Goal: Information Seeking & Learning: Find specific page/section

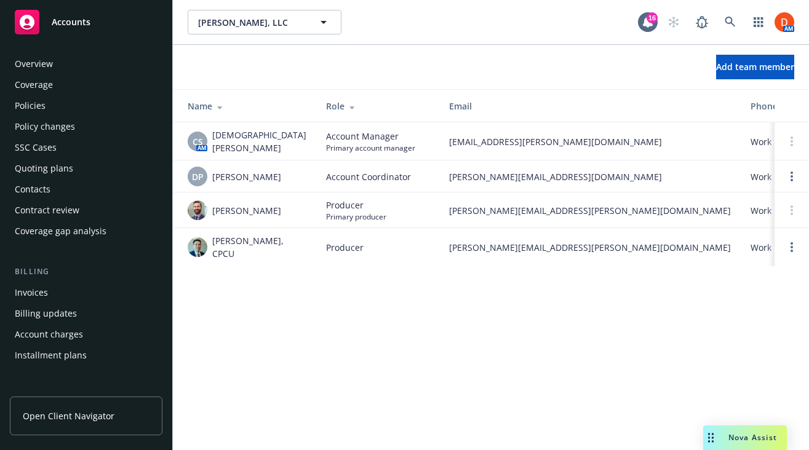
scroll to position [393, 0]
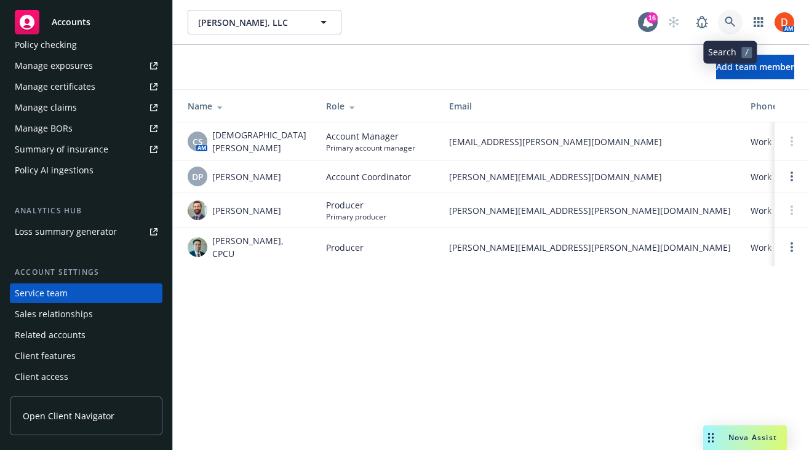
click at [727, 13] on link at bounding box center [730, 22] width 25 height 25
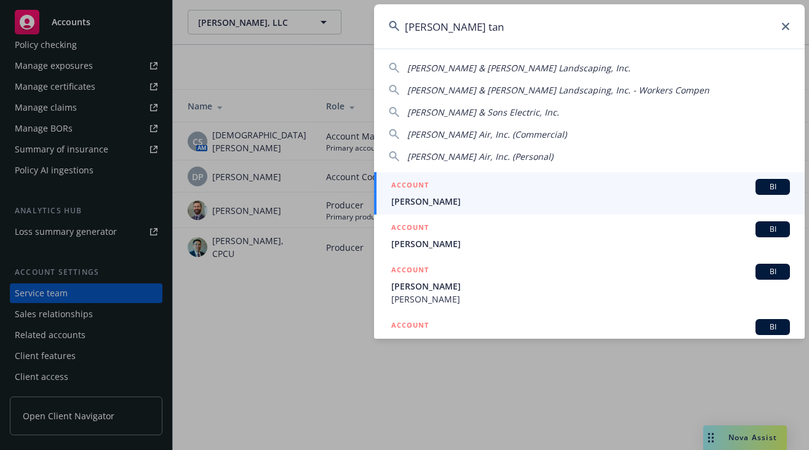
type input "[PERSON_NAME]"
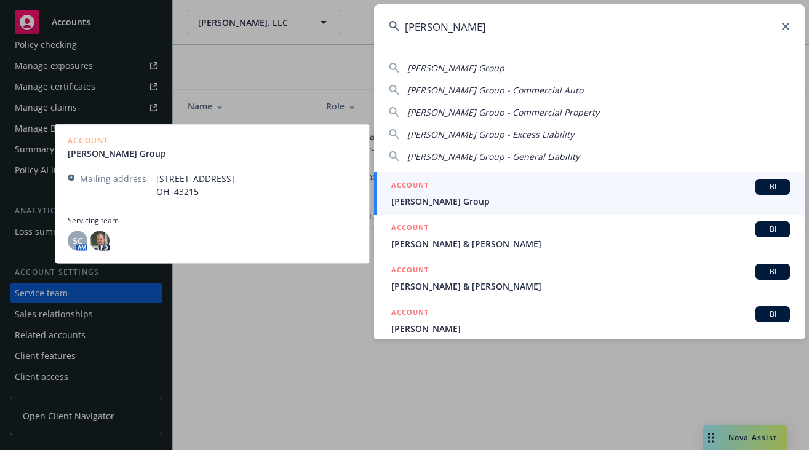
click at [555, 193] on div "ACCOUNT BI" at bounding box center [590, 187] width 399 height 16
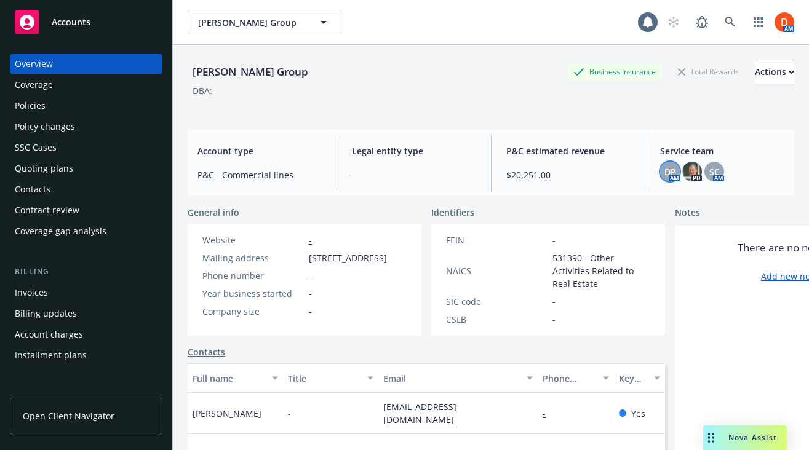
click at [676, 172] on div "DP" at bounding box center [670, 172] width 20 height 20
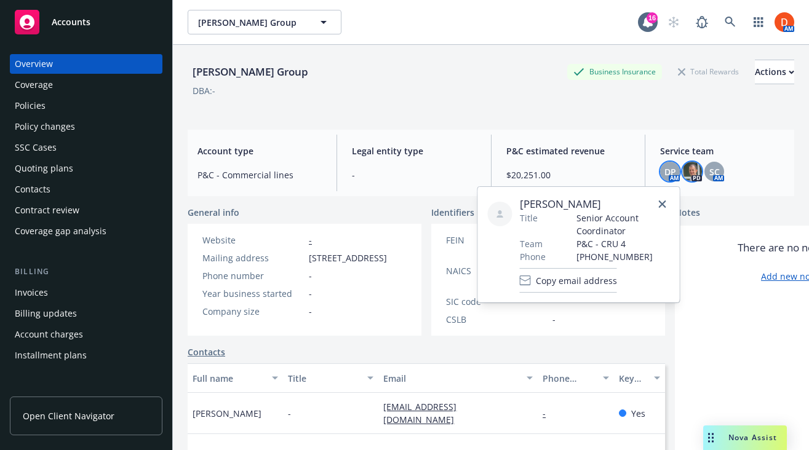
click at [687, 175] on img at bounding box center [692, 172] width 20 height 20
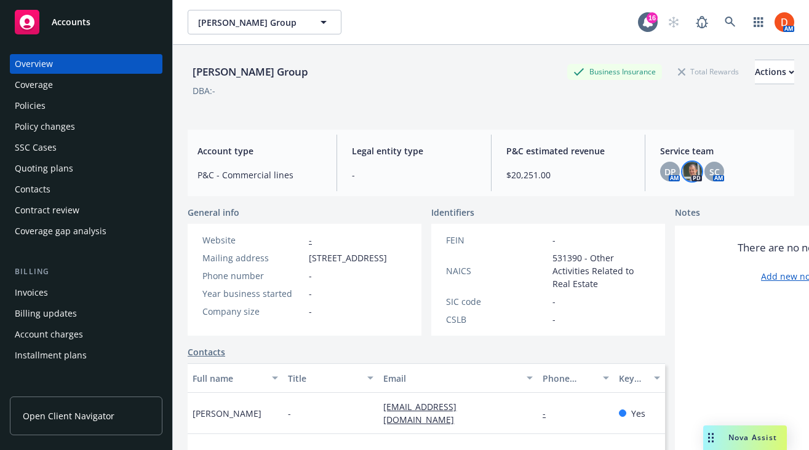
click at [39, 105] on div "Policies" at bounding box center [30, 106] width 31 height 20
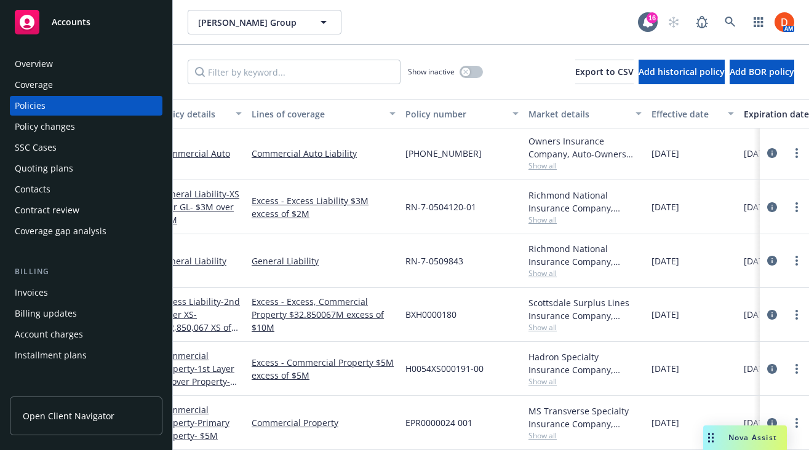
scroll to position [2, 0]
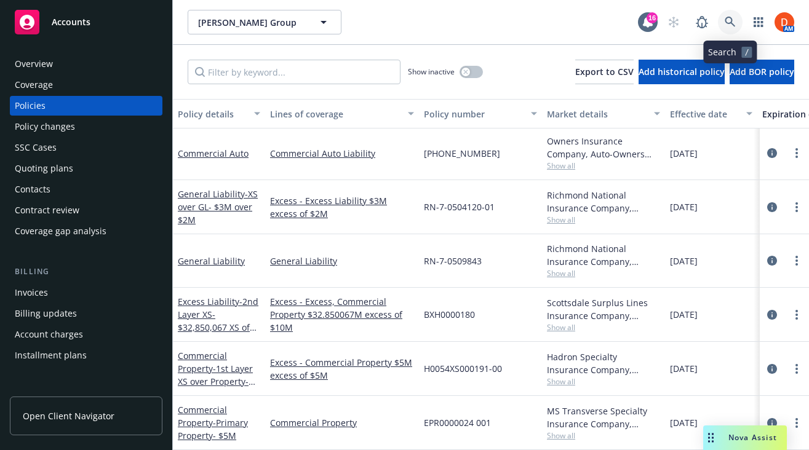
click at [727, 28] on link at bounding box center [730, 22] width 25 height 25
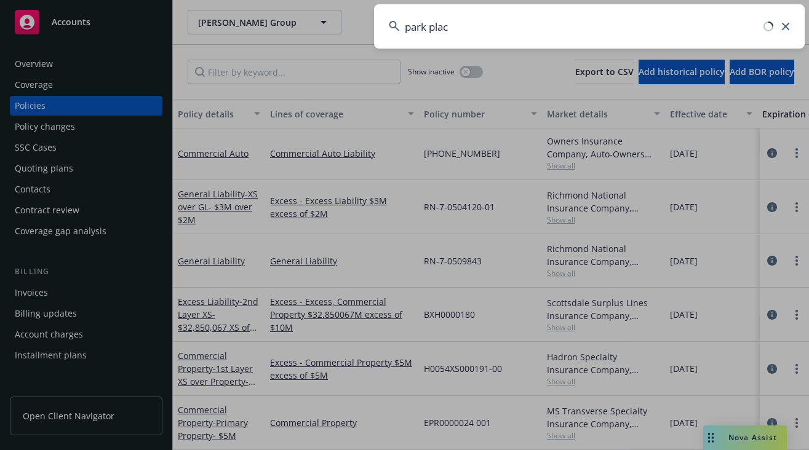
type input "park place"
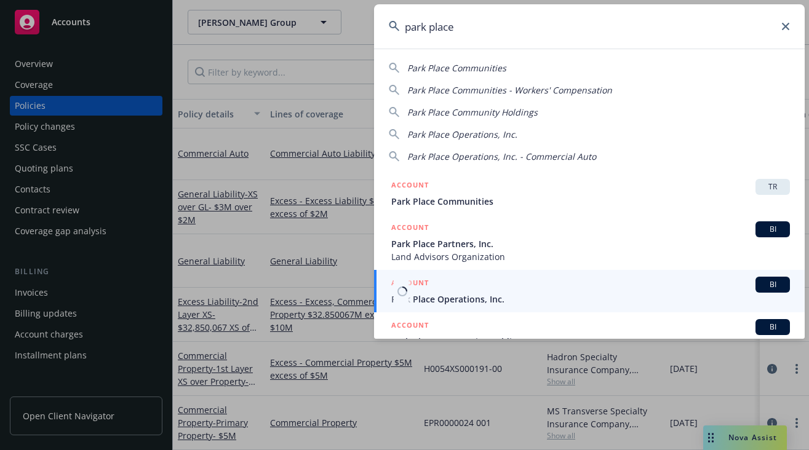
click at [454, 301] on span "Park Place Operations, Inc." at bounding box center [590, 299] width 399 height 13
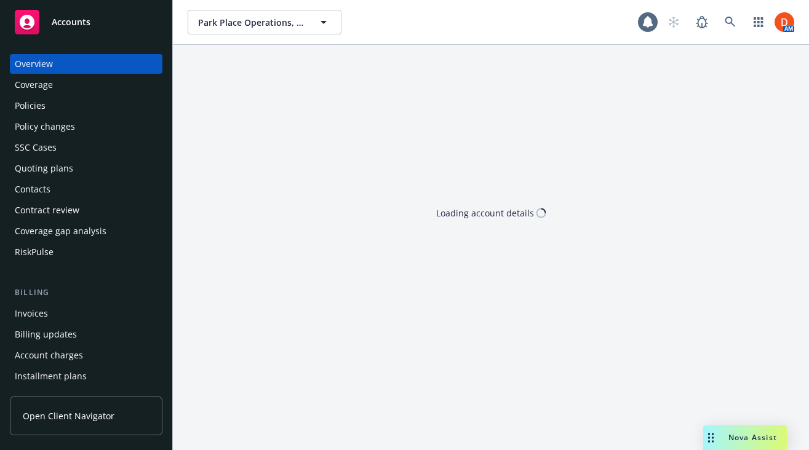
click at [71, 106] on div "Policies" at bounding box center [86, 106] width 143 height 20
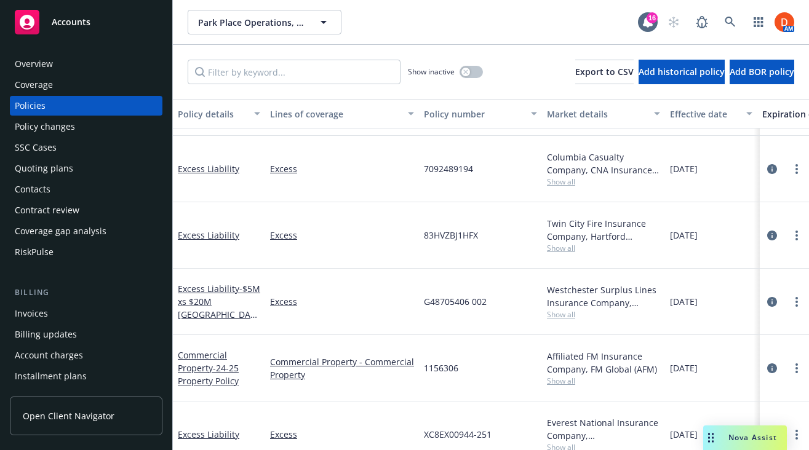
scroll to position [311, 0]
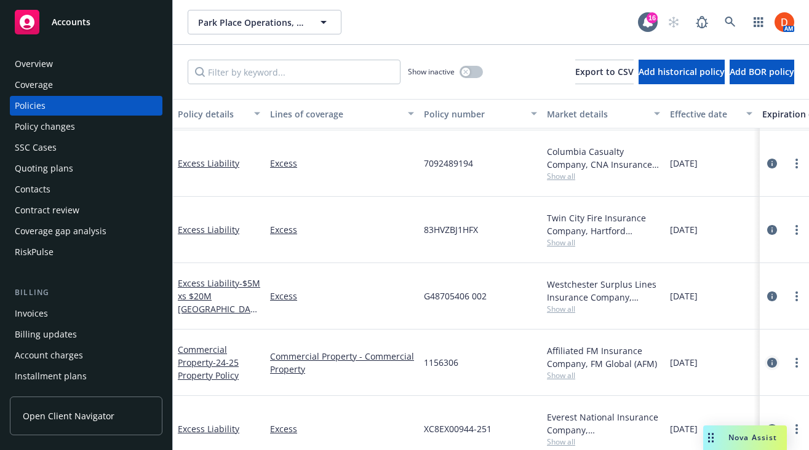
click at [769, 358] on icon "circleInformation" at bounding box center [772, 363] width 10 height 10
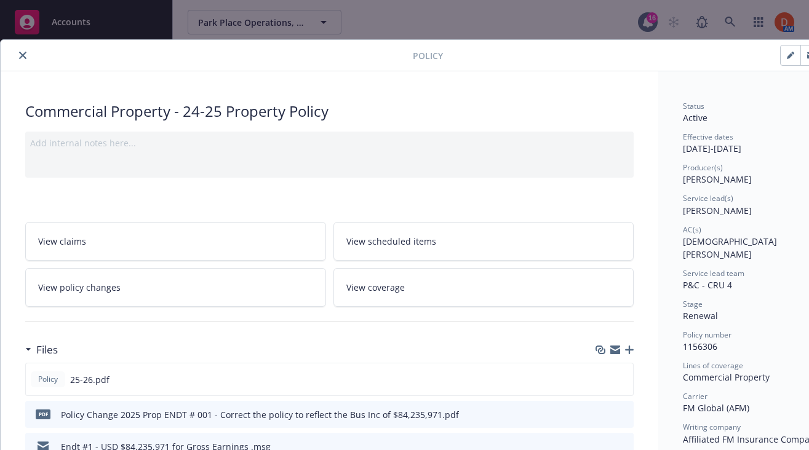
click at [25, 54] on icon "close" at bounding box center [22, 55] width 7 height 7
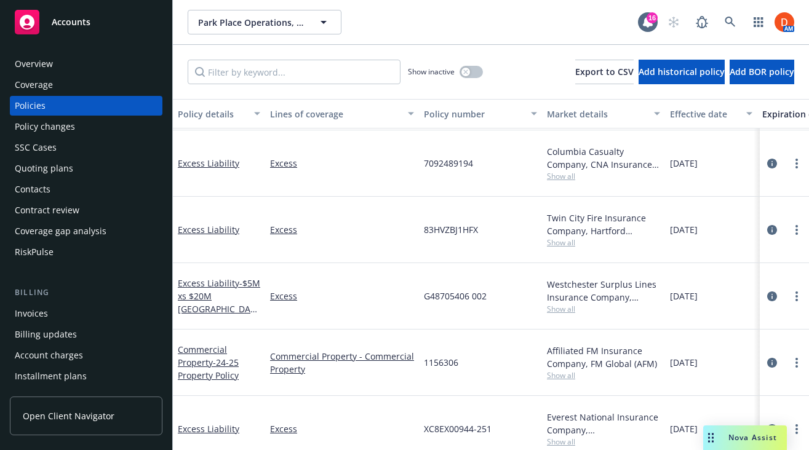
click at [73, 129] on div "Policy changes" at bounding box center [86, 127] width 143 height 20
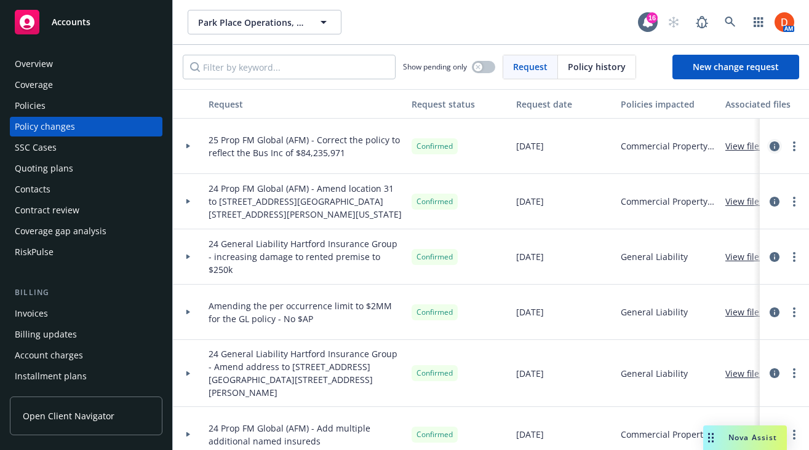
click at [772, 146] on icon "circleInformation" at bounding box center [775, 147] width 10 height 10
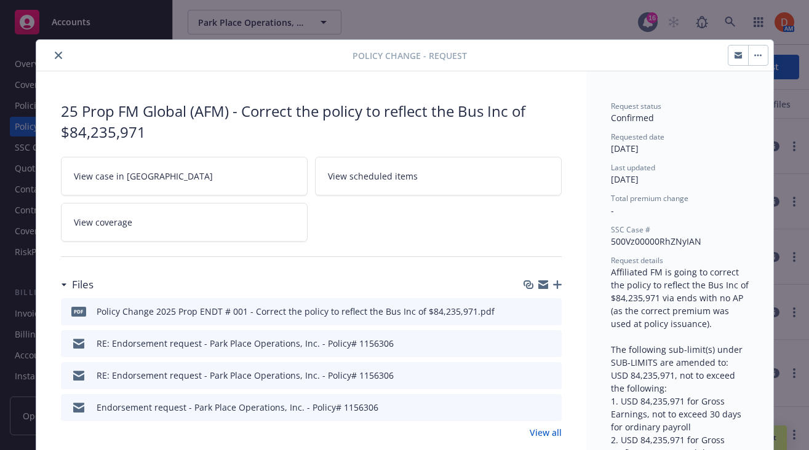
click at [55, 55] on icon "close" at bounding box center [58, 55] width 7 height 7
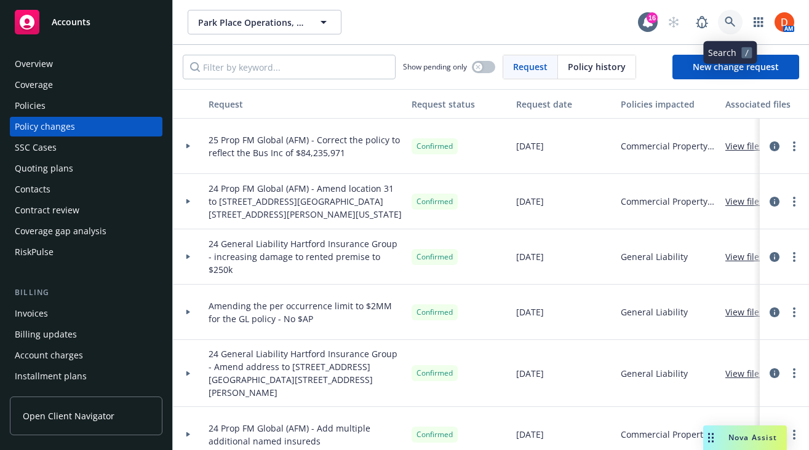
click at [725, 14] on link at bounding box center [730, 22] width 25 height 25
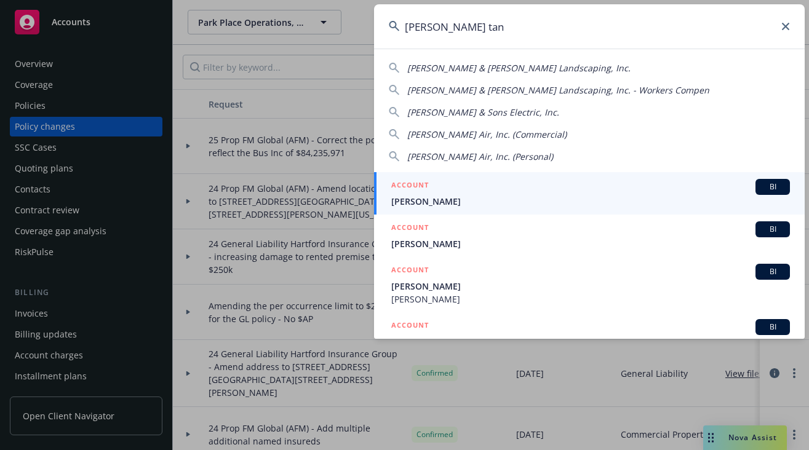
type input "[PERSON_NAME]"
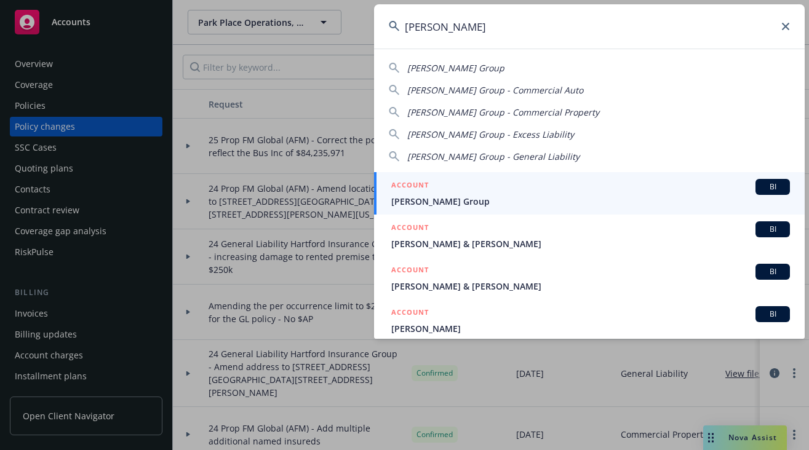
click at [604, 194] on div "ACCOUNT BI" at bounding box center [590, 187] width 399 height 16
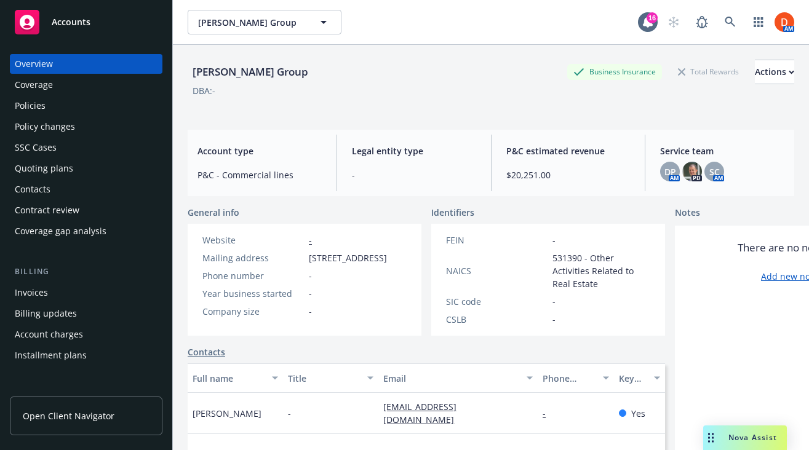
click at [100, 114] on div "Policies" at bounding box center [86, 106] width 143 height 20
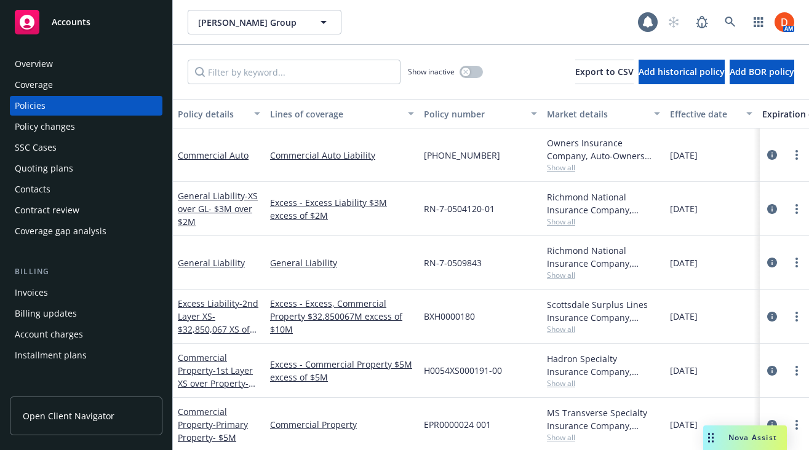
scroll to position [2, 0]
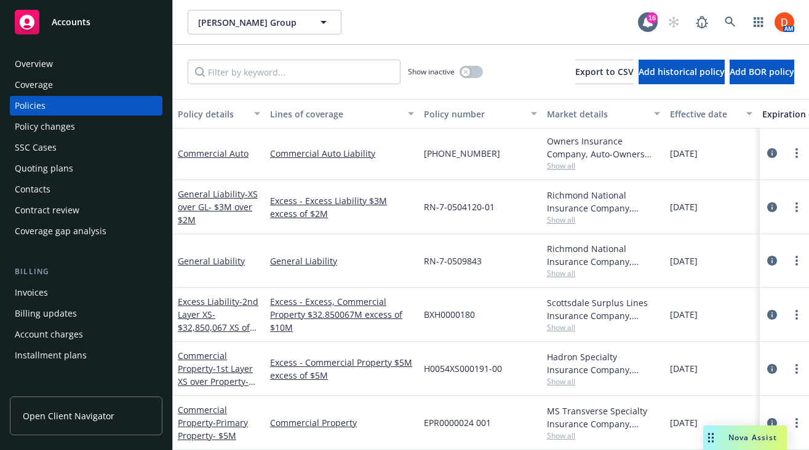
click at [118, 66] on div "Overview" at bounding box center [86, 64] width 143 height 20
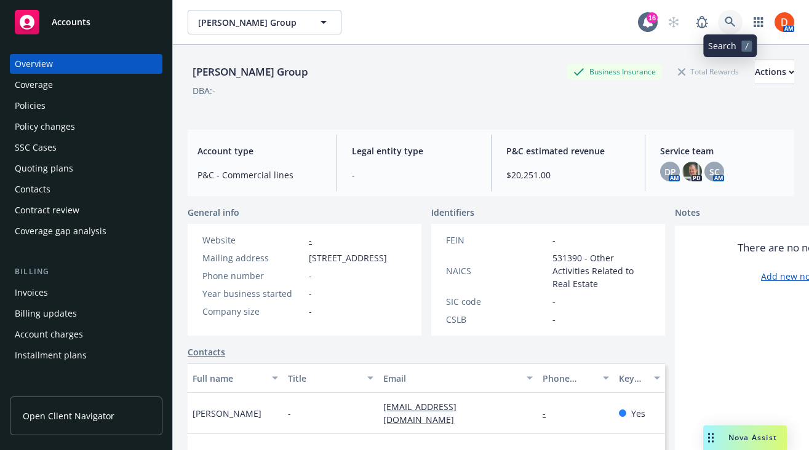
click at [738, 24] on link at bounding box center [730, 22] width 25 height 25
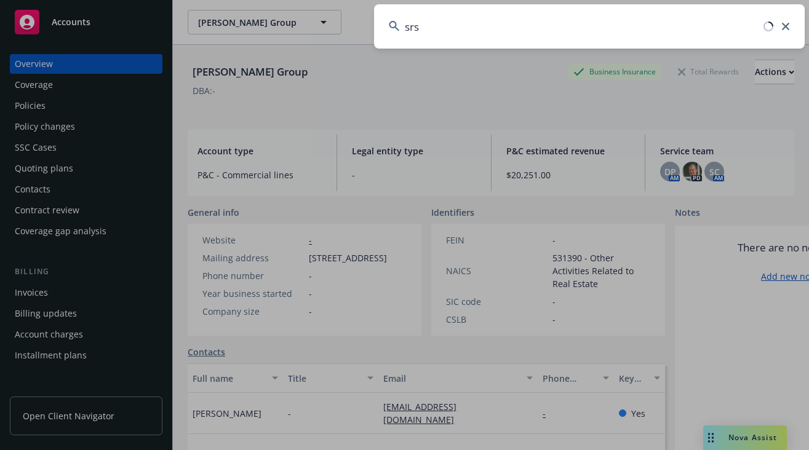
type input "srsc"
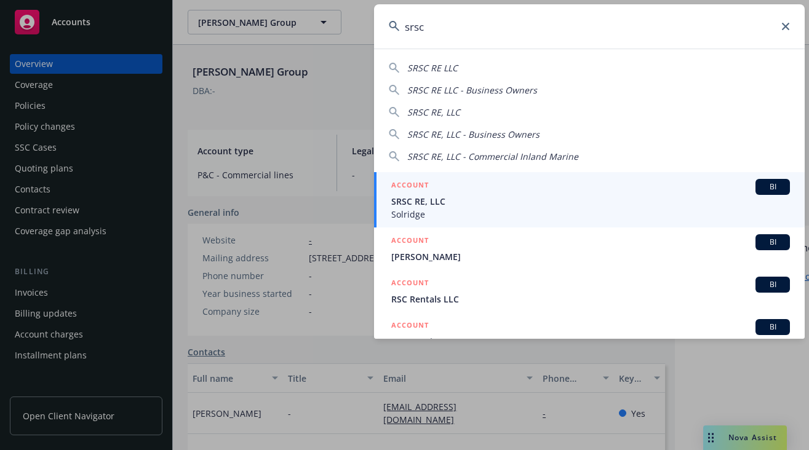
click at [535, 206] on span "SRSC RE, LLC" at bounding box center [590, 201] width 399 height 13
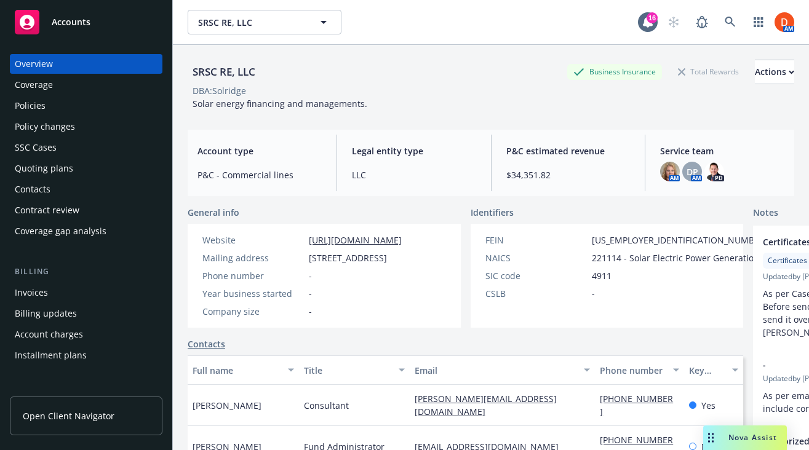
click at [118, 110] on div "Policies" at bounding box center [86, 106] width 143 height 20
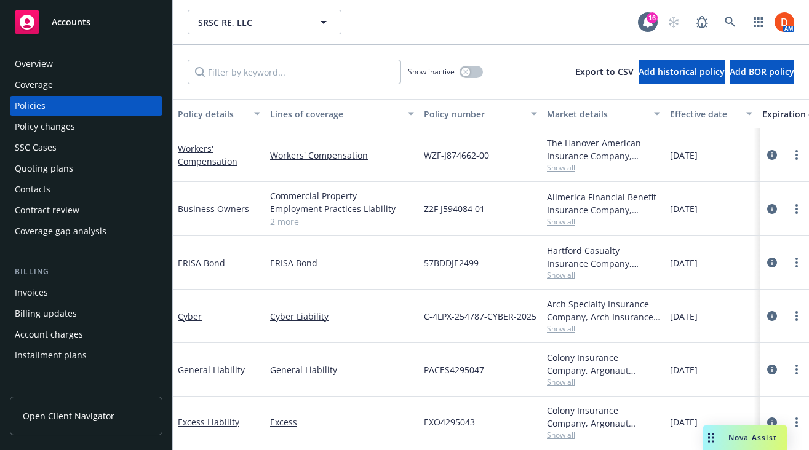
click at [790, 149] on div at bounding box center [784, 155] width 39 height 15
click at [797, 154] on circle "more" at bounding box center [797, 155] width 2 height 2
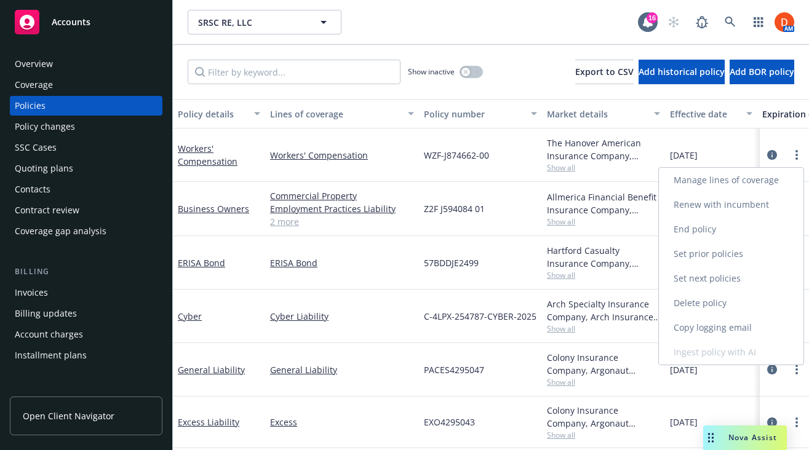
click at [721, 328] on link "Copy logging email" at bounding box center [731, 328] width 145 height 25
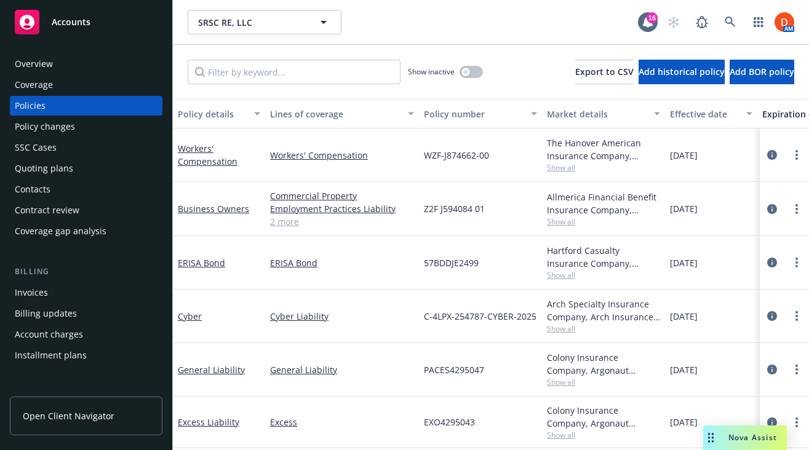
click at [482, 153] on span "WZF-J874662-00" at bounding box center [456, 155] width 65 height 13
copy span "WZF-J874662-00"
